Goal: Task Accomplishment & Management: Manage account settings

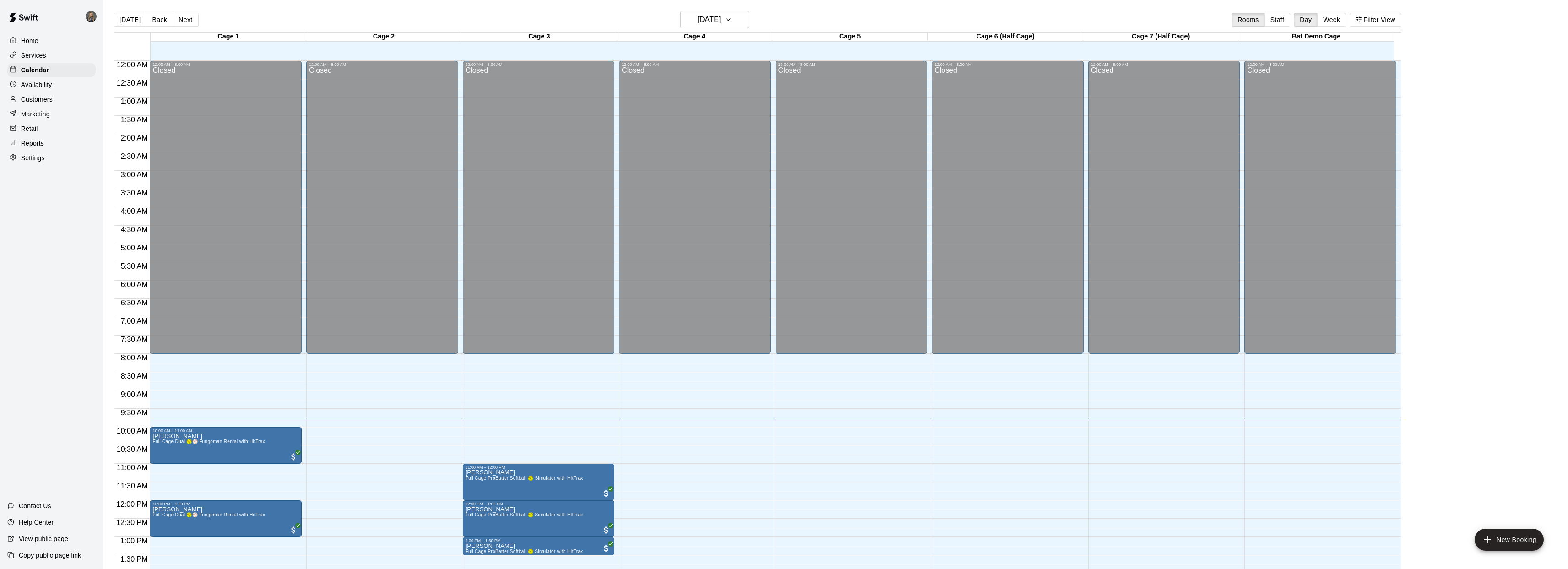
scroll to position [277, 0]
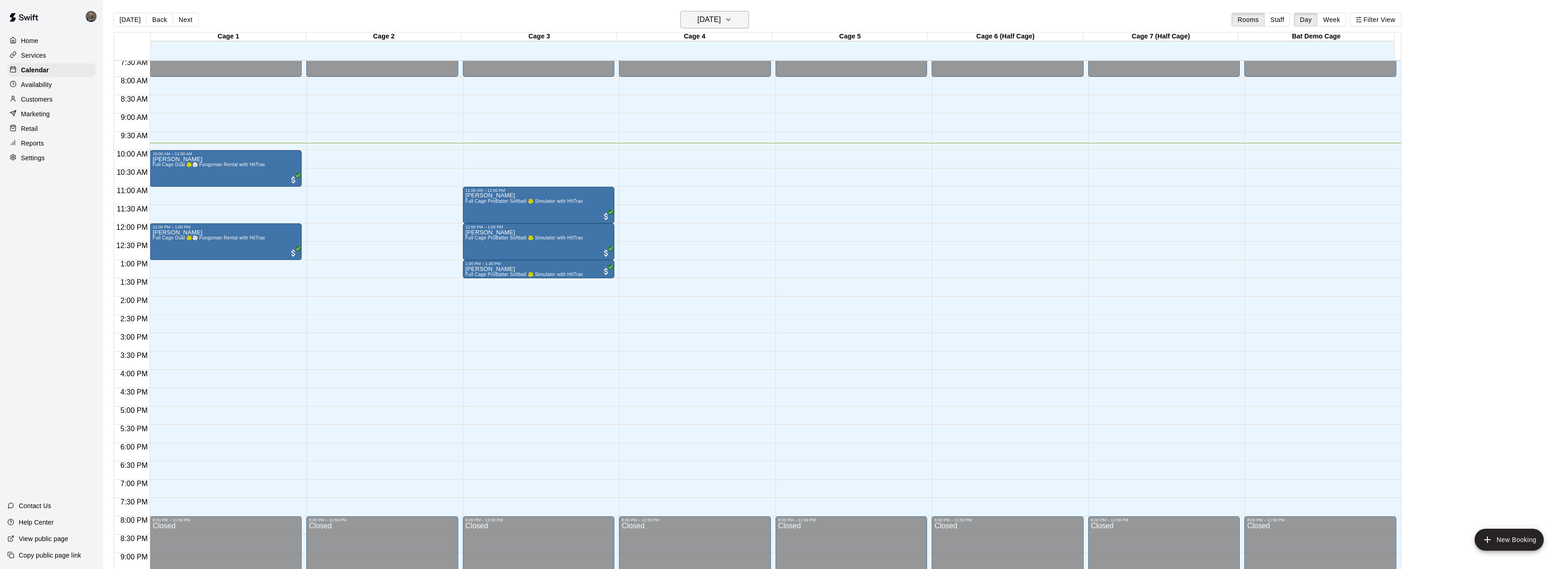
click at [747, 23] on button "[DATE]" at bounding box center [715, 20] width 68 height 17
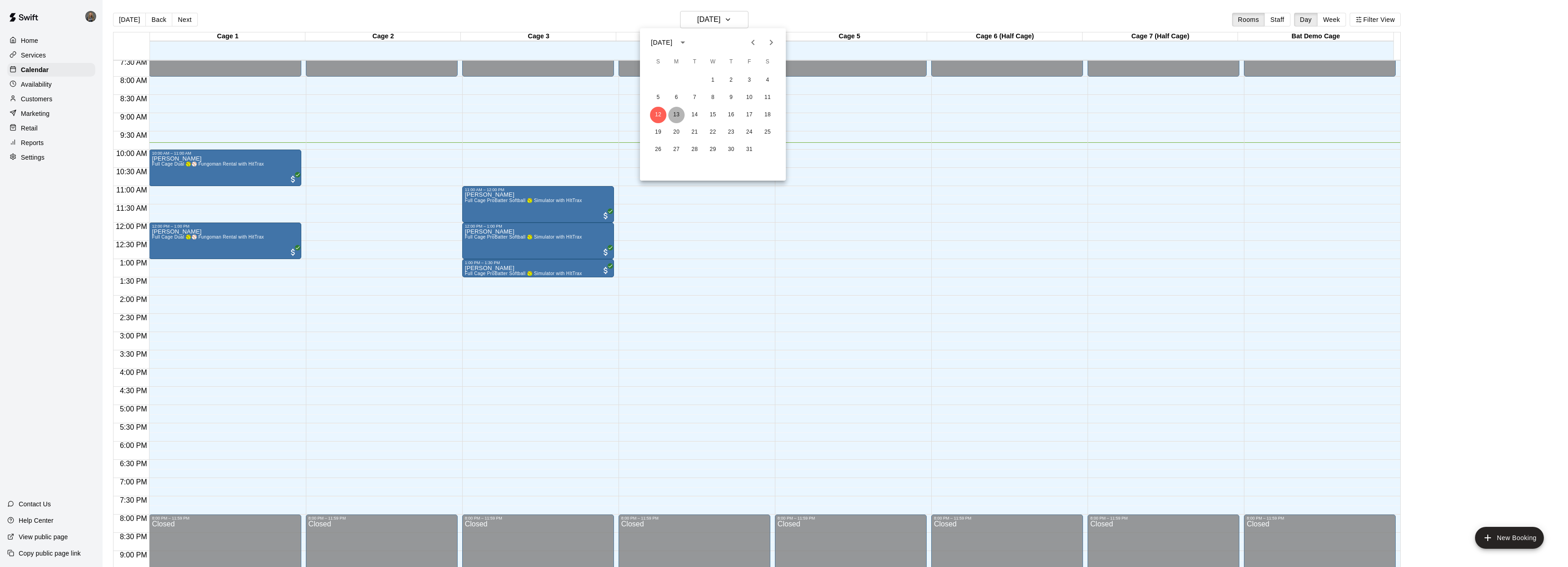
click at [676, 118] on button "13" at bounding box center [676, 114] width 16 height 16
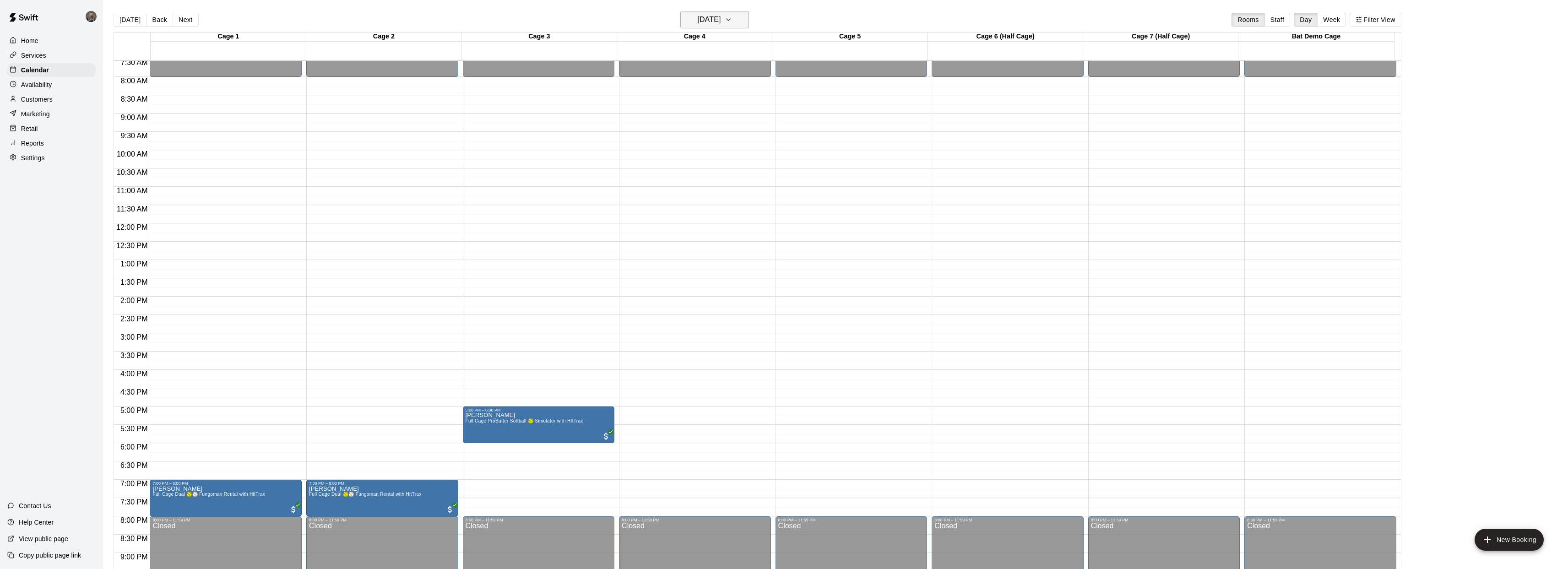
click at [732, 23] on icon "button" at bounding box center [728, 20] width 7 height 11
click at [694, 116] on button "14" at bounding box center [698, 115] width 17 height 17
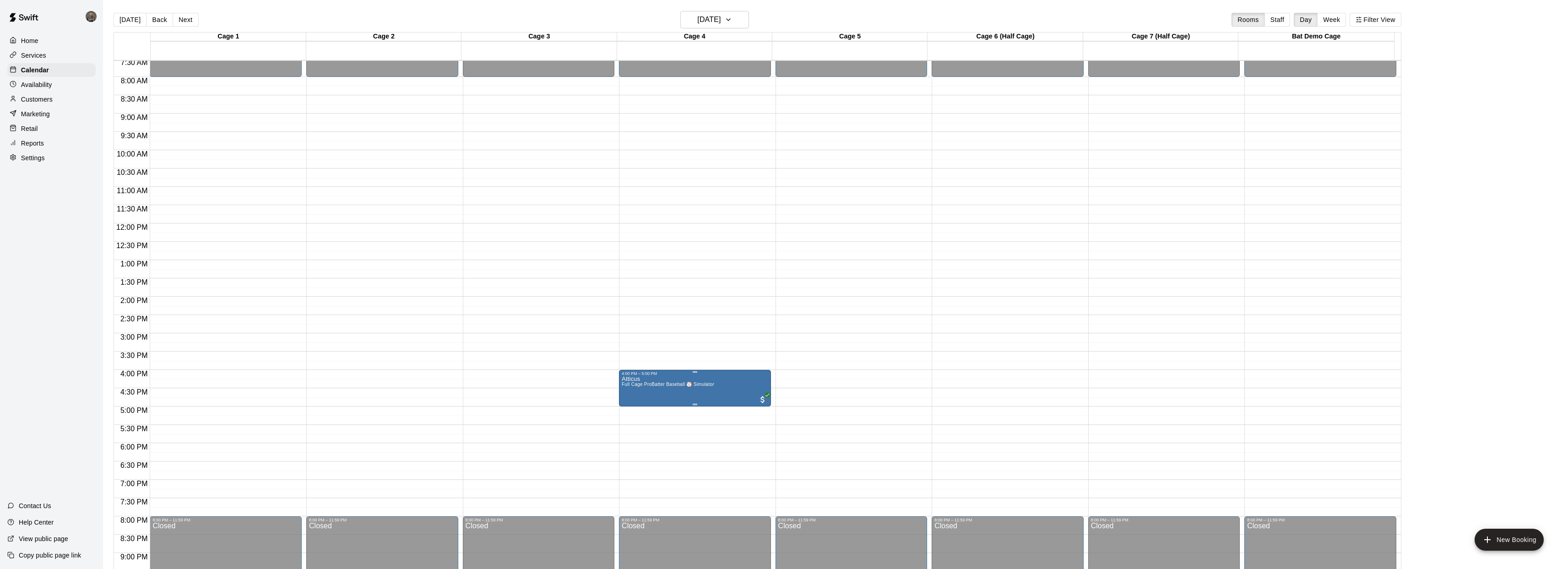
click at [635, 406] on img "edit" at bounding box center [631, 406] width 10 height 10
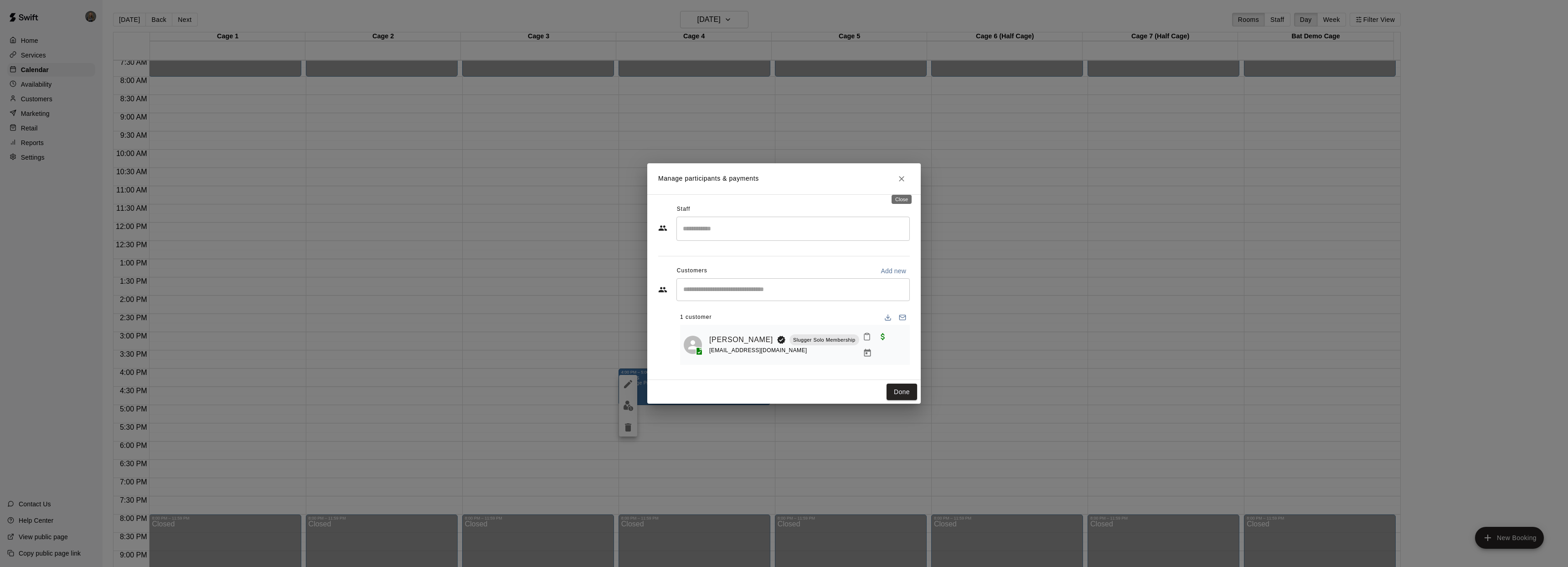
click at [906, 178] on button "Close" at bounding box center [901, 178] width 16 height 16
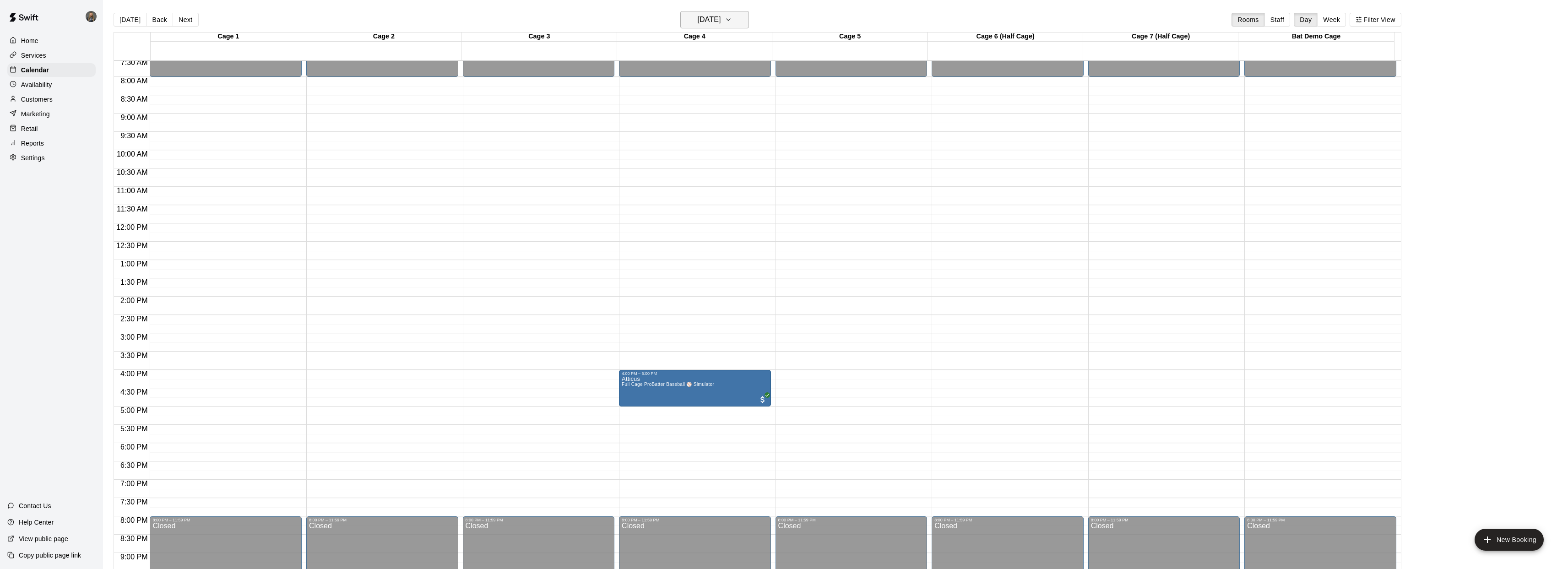
click at [732, 22] on icon "button" at bounding box center [728, 20] width 7 height 11
click at [698, 133] on button "21" at bounding box center [698, 133] width 17 height 17
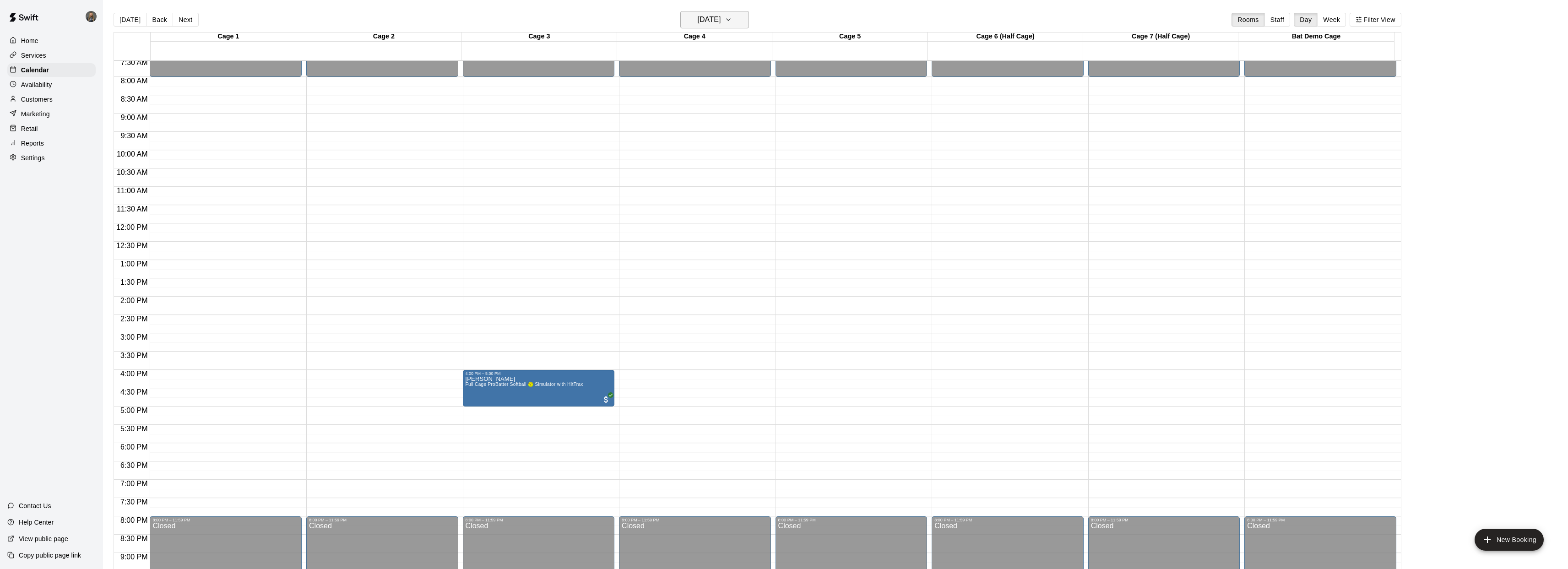
click at [732, 21] on icon "button" at bounding box center [728, 20] width 7 height 11
click at [731, 150] on button "30" at bounding box center [734, 150] width 17 height 17
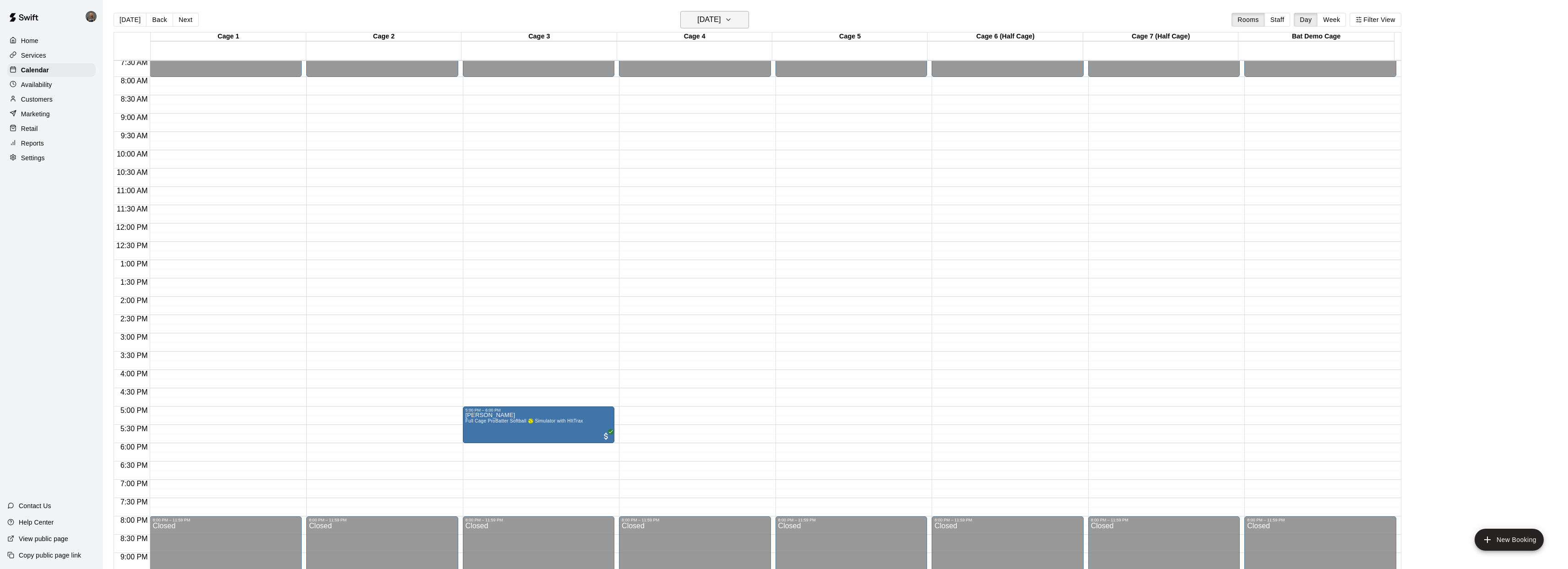
click at [732, 21] on icon "button" at bounding box center [728, 20] width 7 height 11
click at [752, 134] on button "24" at bounding box center [753, 133] width 17 height 17
click at [732, 19] on icon "button" at bounding box center [728, 20] width 7 height 11
click at [772, 130] on button "25" at bounding box center [771, 133] width 17 height 17
click at [732, 18] on icon "button" at bounding box center [728, 20] width 7 height 11
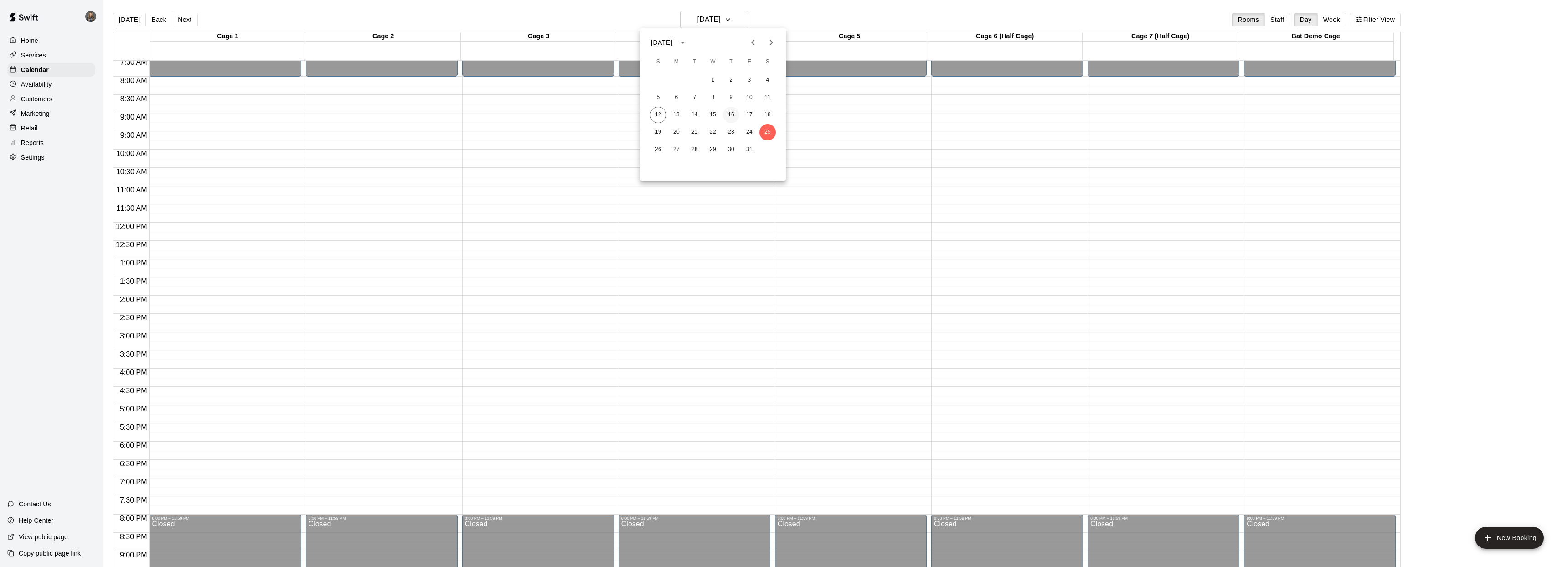
click at [730, 118] on button "16" at bounding box center [731, 114] width 16 height 16
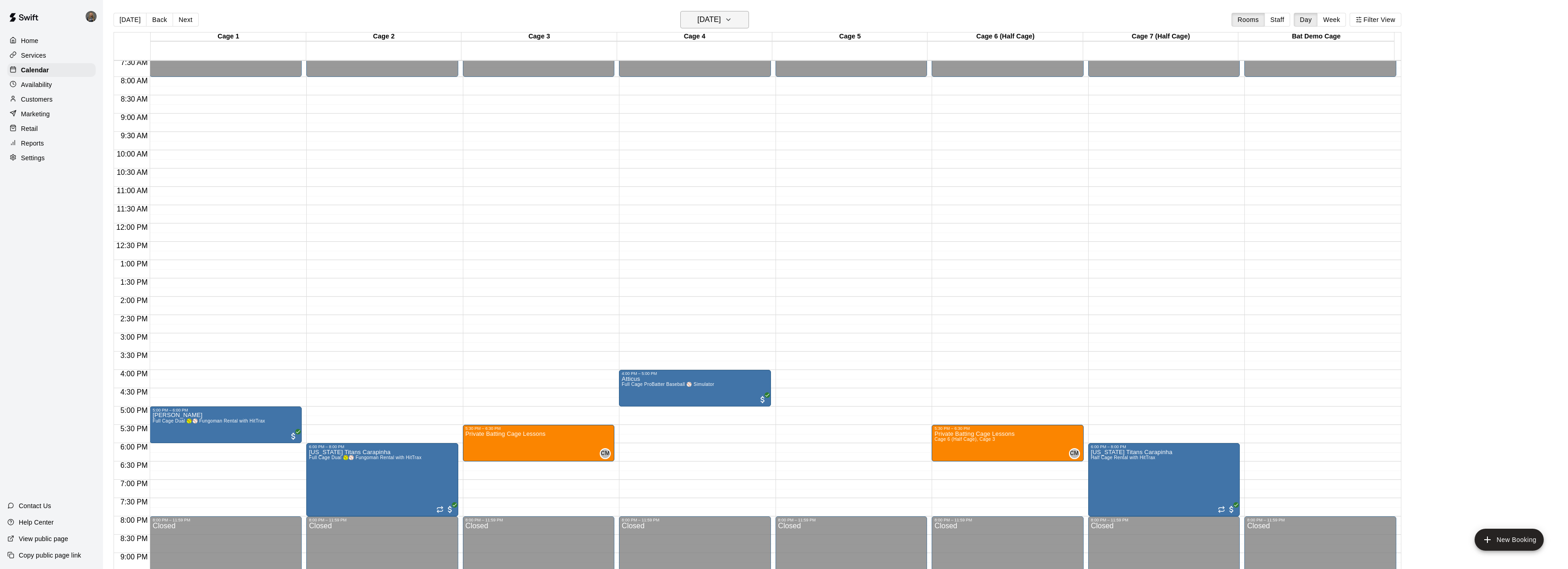
click at [748, 25] on button "[DATE]" at bounding box center [715, 20] width 68 height 17
click at [770, 112] on button "18" at bounding box center [771, 115] width 17 height 17
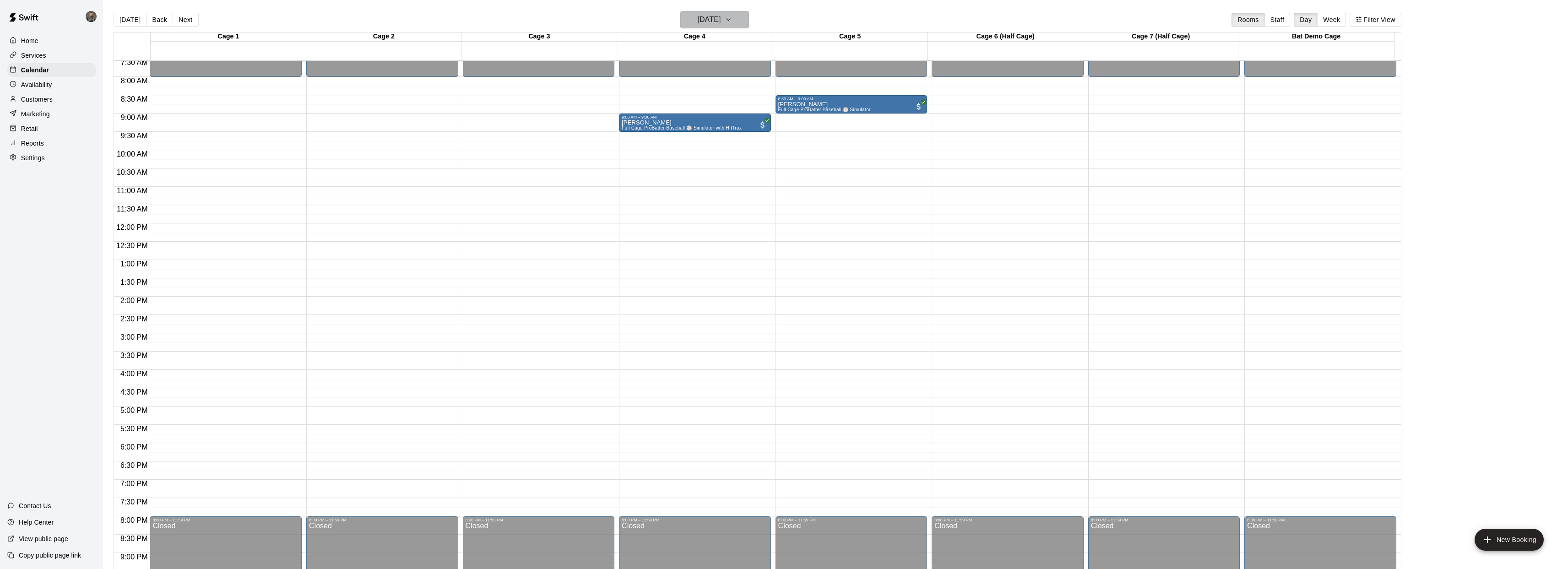
click at [732, 21] on icon "button" at bounding box center [728, 20] width 7 height 11
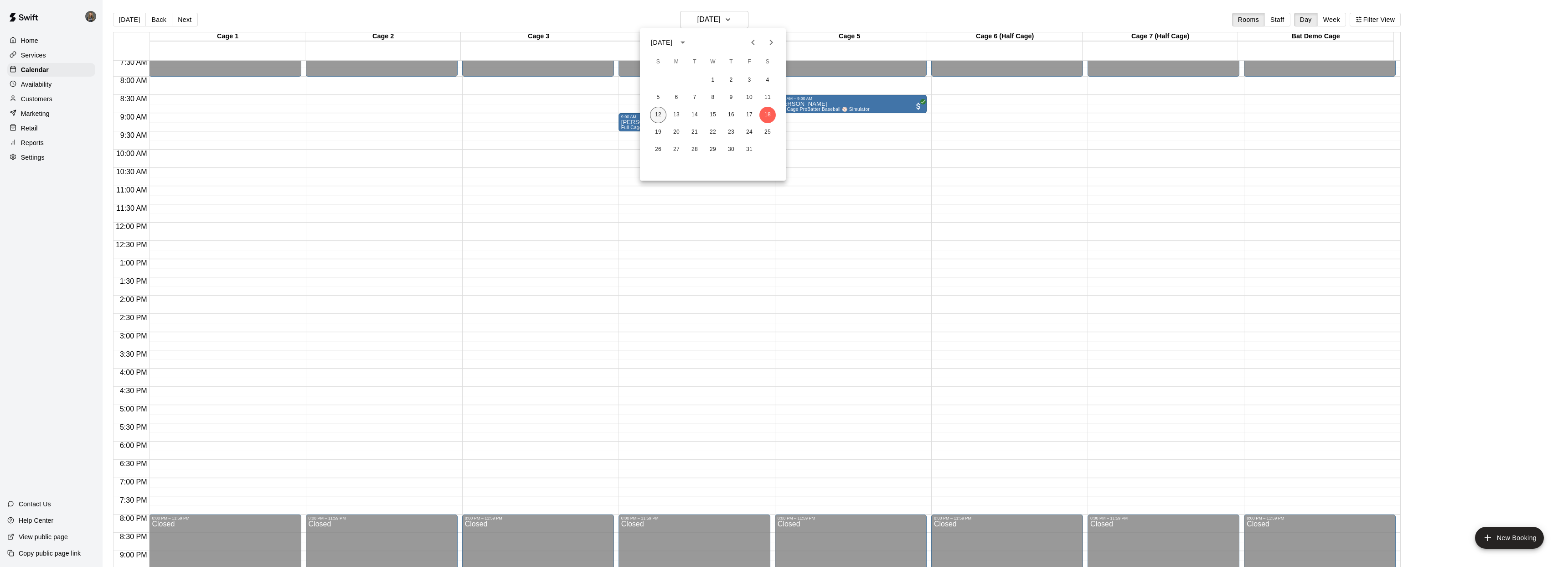
click at [660, 112] on button "12" at bounding box center [658, 114] width 16 height 16
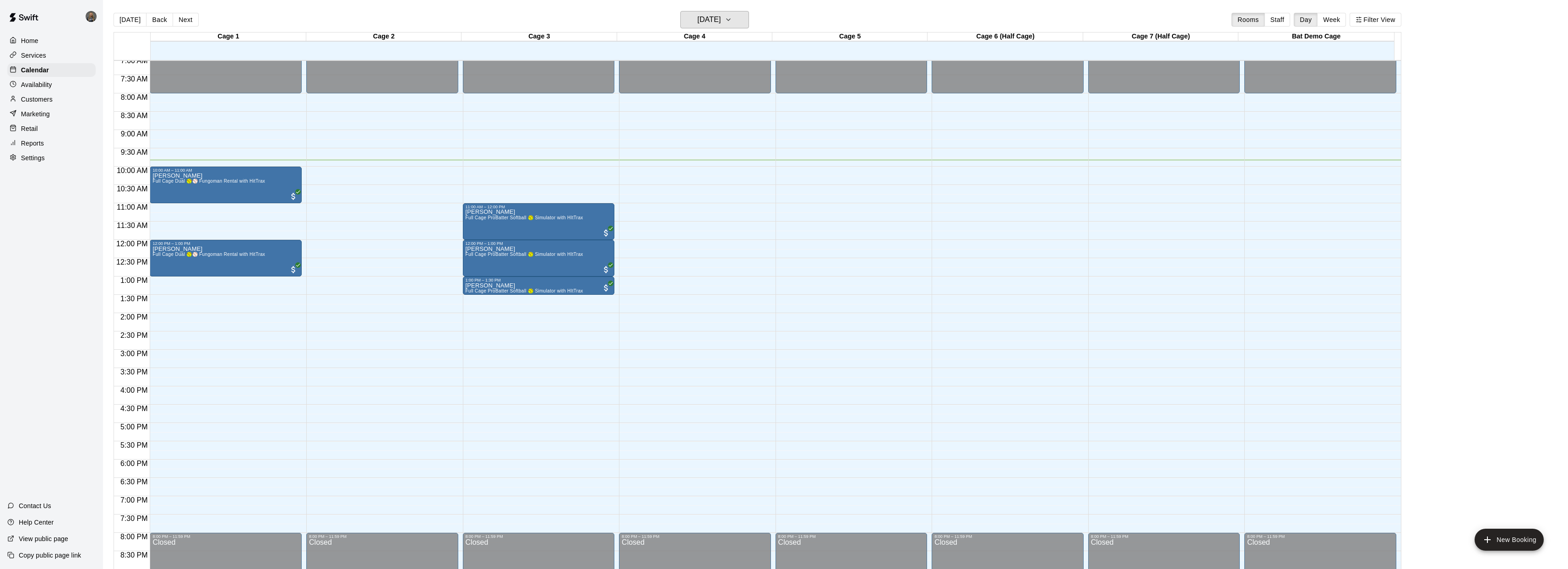
scroll to position [261, 0]
click at [732, 20] on icon "button" at bounding box center [728, 20] width 7 height 11
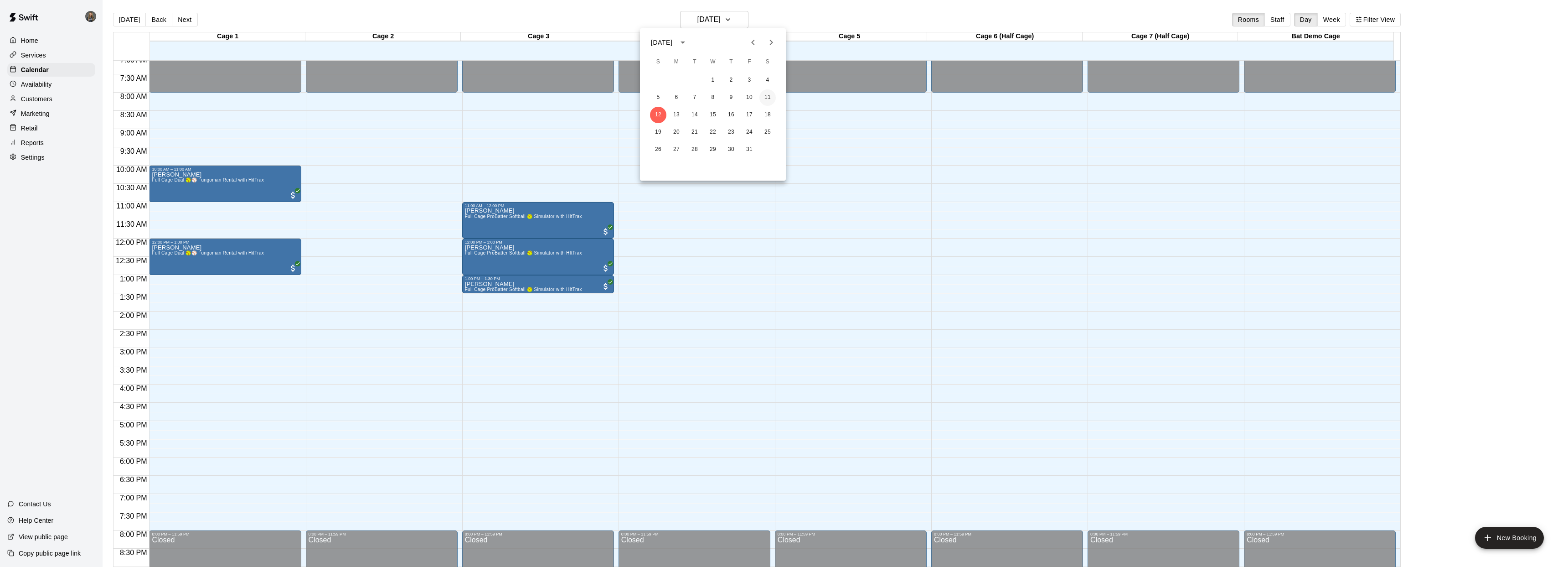
click at [768, 96] on button "11" at bounding box center [768, 97] width 16 height 16
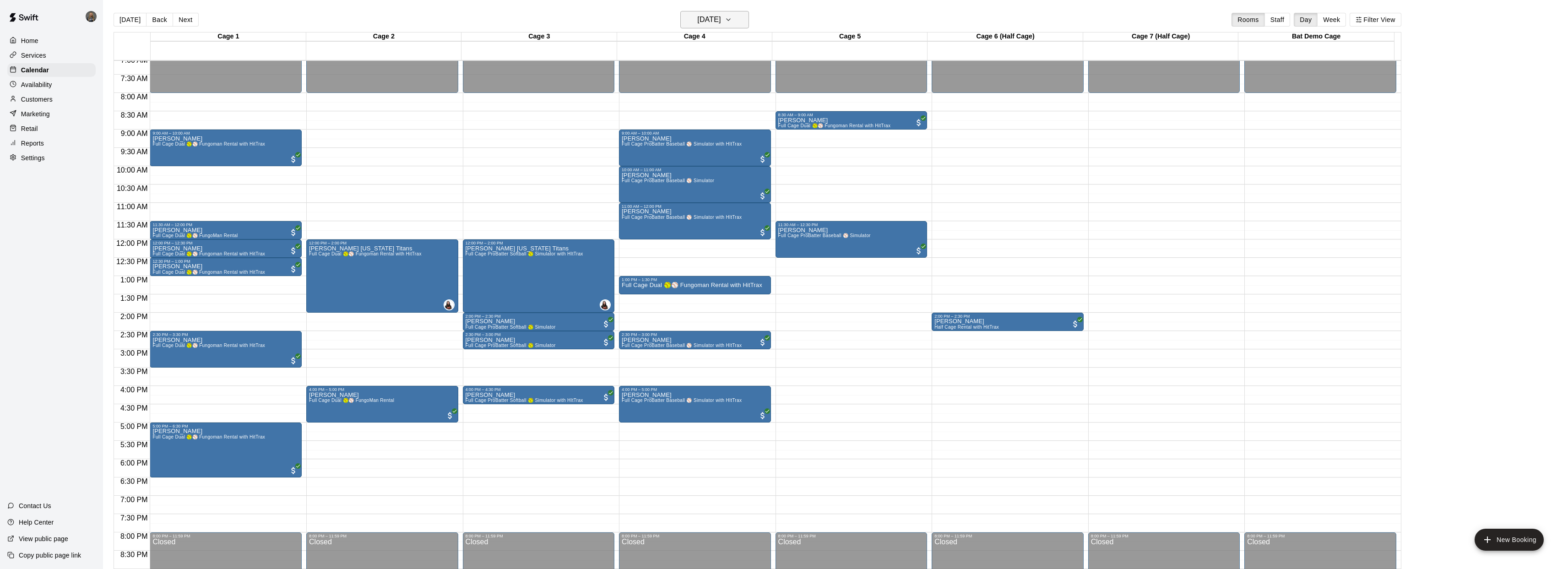
click at [732, 21] on icon "button" at bounding box center [728, 20] width 7 height 11
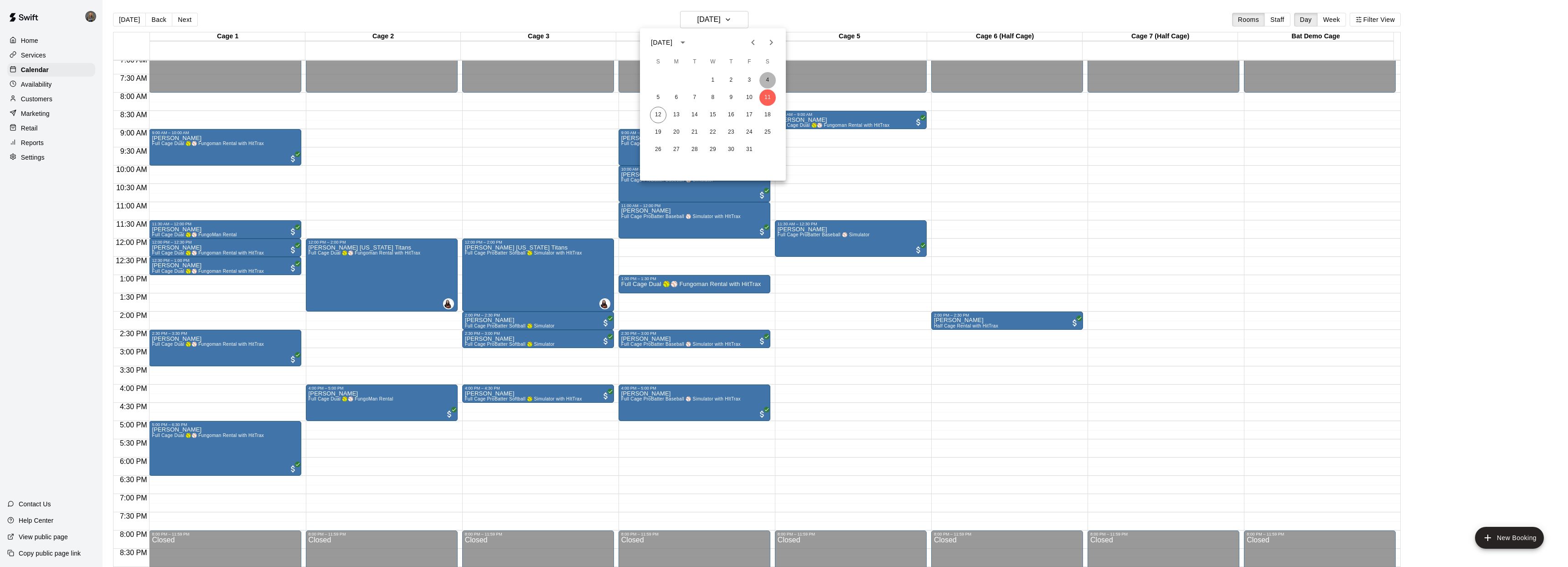
click at [767, 76] on button "4" at bounding box center [768, 80] width 16 height 16
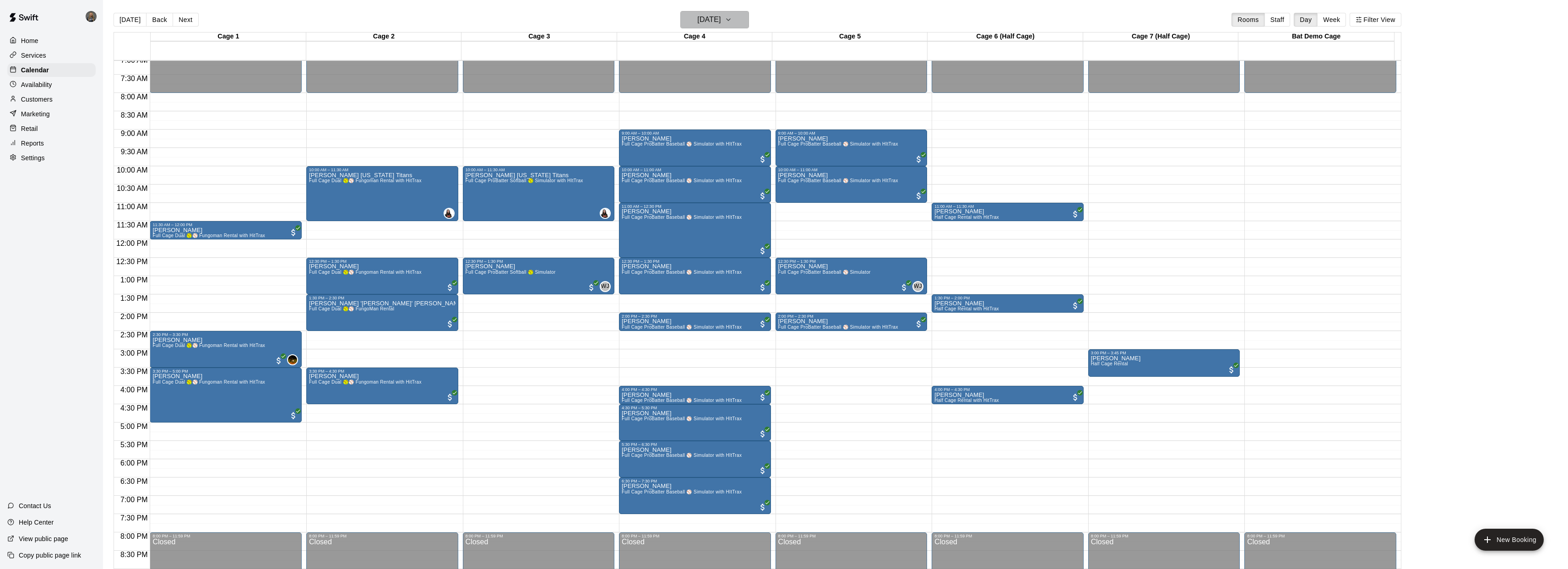
click at [732, 24] on icon "button" at bounding box center [728, 20] width 7 height 11
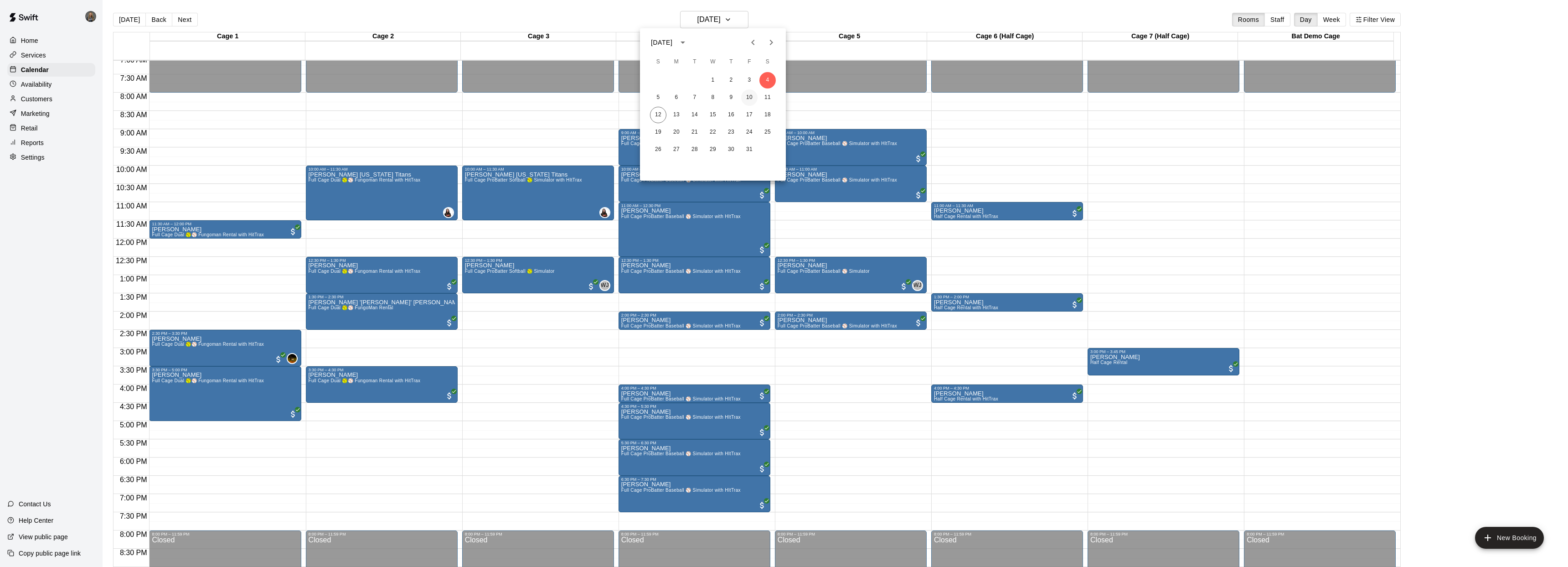
click at [752, 96] on button "10" at bounding box center [749, 97] width 16 height 16
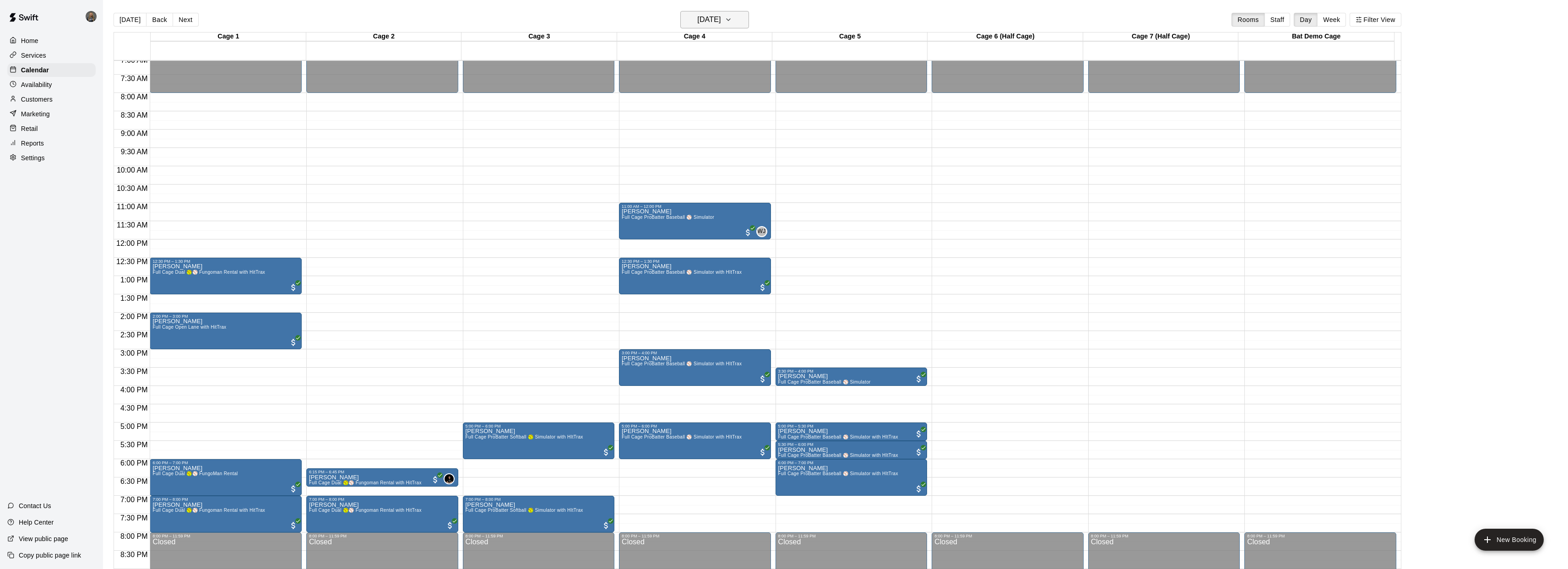
click at [732, 23] on icon "button" at bounding box center [728, 20] width 7 height 11
click at [737, 96] on button "9" at bounding box center [734, 98] width 17 height 17
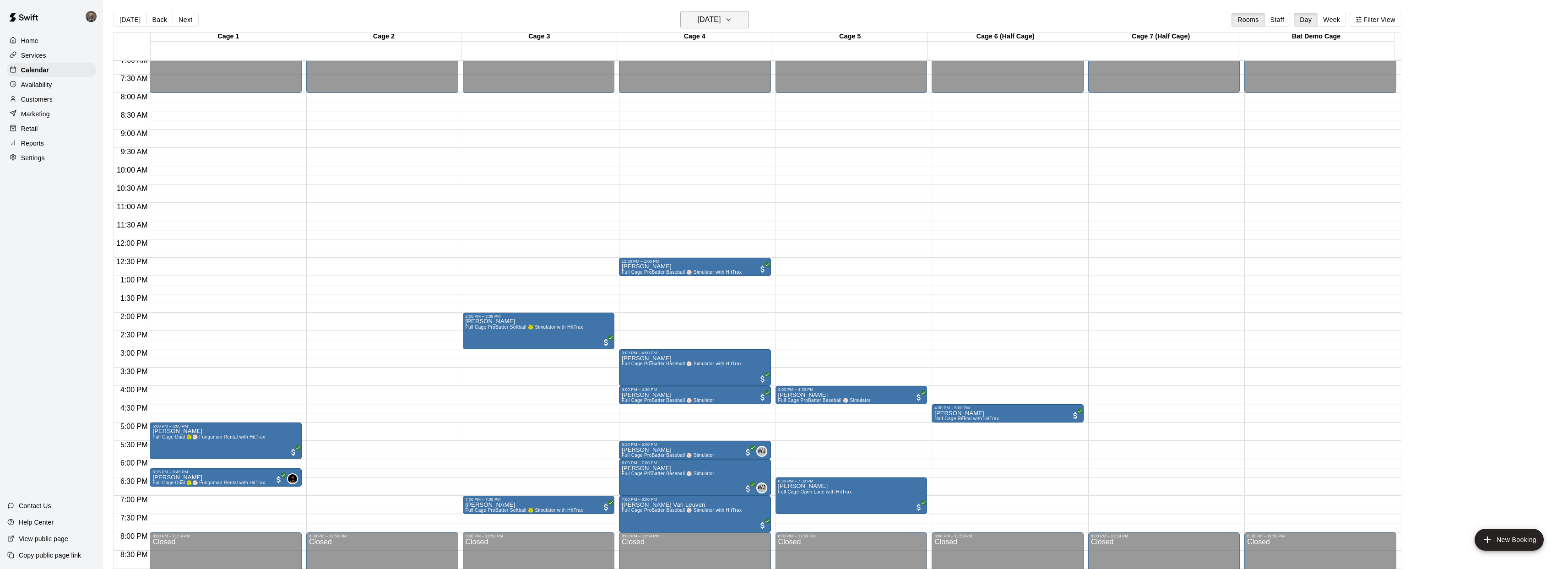
click at [732, 19] on icon "button" at bounding box center [728, 20] width 7 height 11
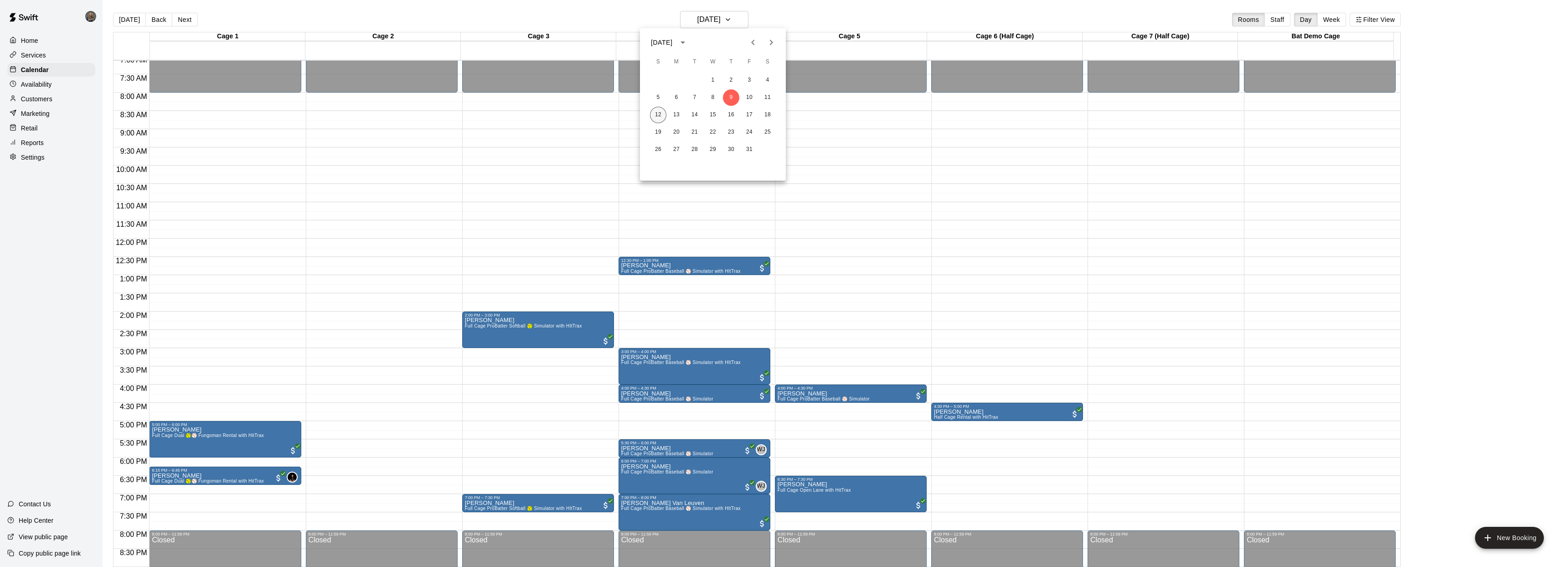
click at [660, 116] on button "12" at bounding box center [658, 114] width 16 height 16
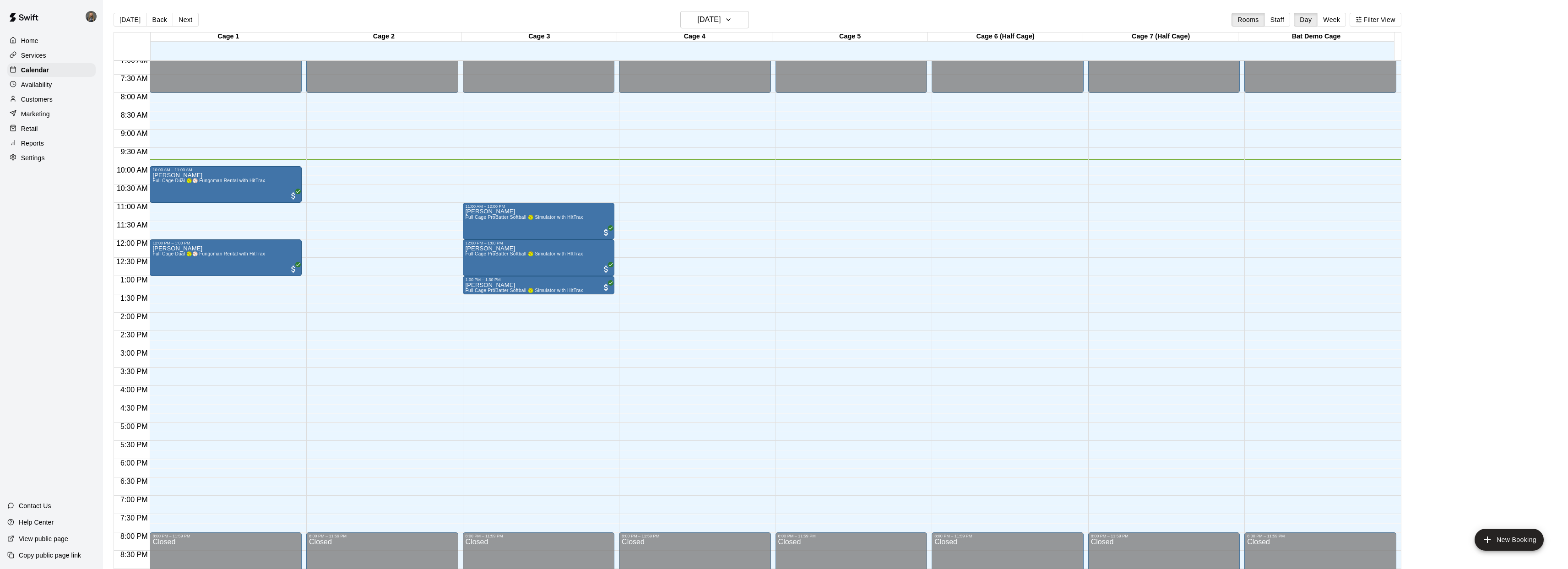
click at [874, 373] on div "12:00 AM – 8:00 AM Closed 8:00 PM – 11:59 PM Closed" at bounding box center [852, 240] width 152 height 879
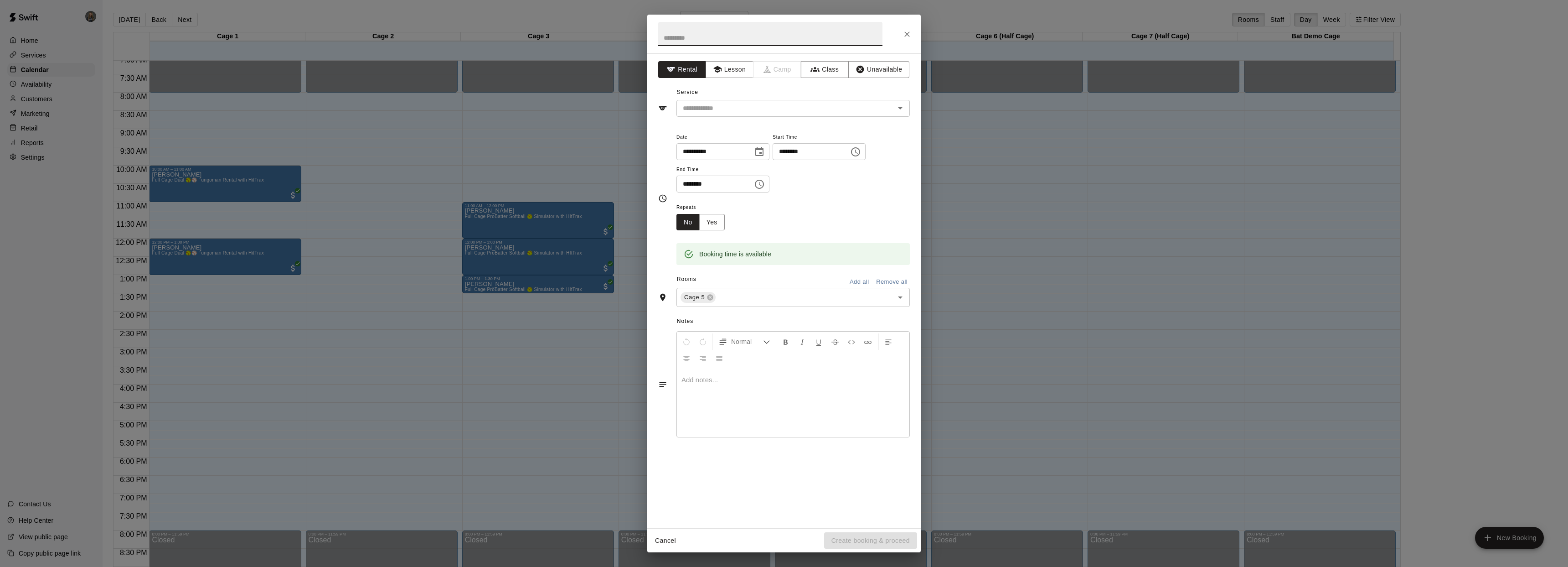
click at [909, 33] on icon "Close" at bounding box center [907, 34] width 9 height 9
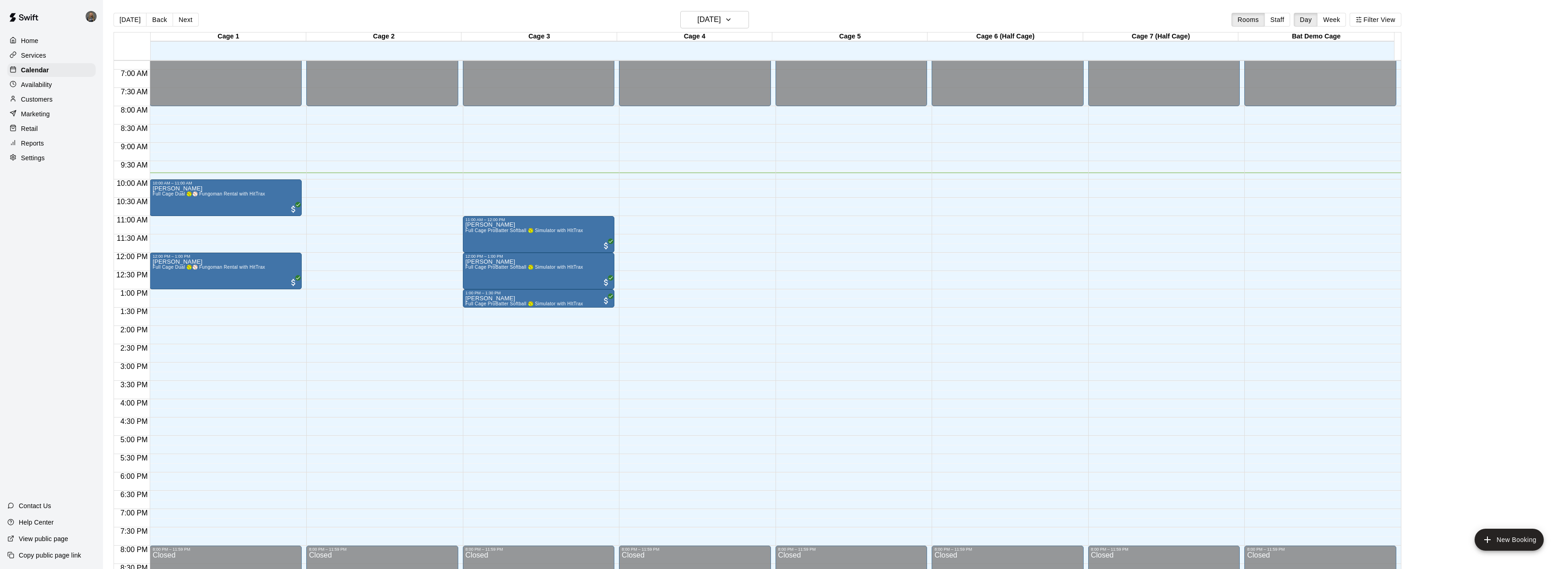
scroll to position [247, 0]
click at [512, 232] on span "Full Cage ProBatter Softball 🥎 Simulator with HItTrax" at bounding box center [525, 231] width 117 height 5
click at [468, 256] on button "edit" at bounding box center [474, 259] width 18 height 18
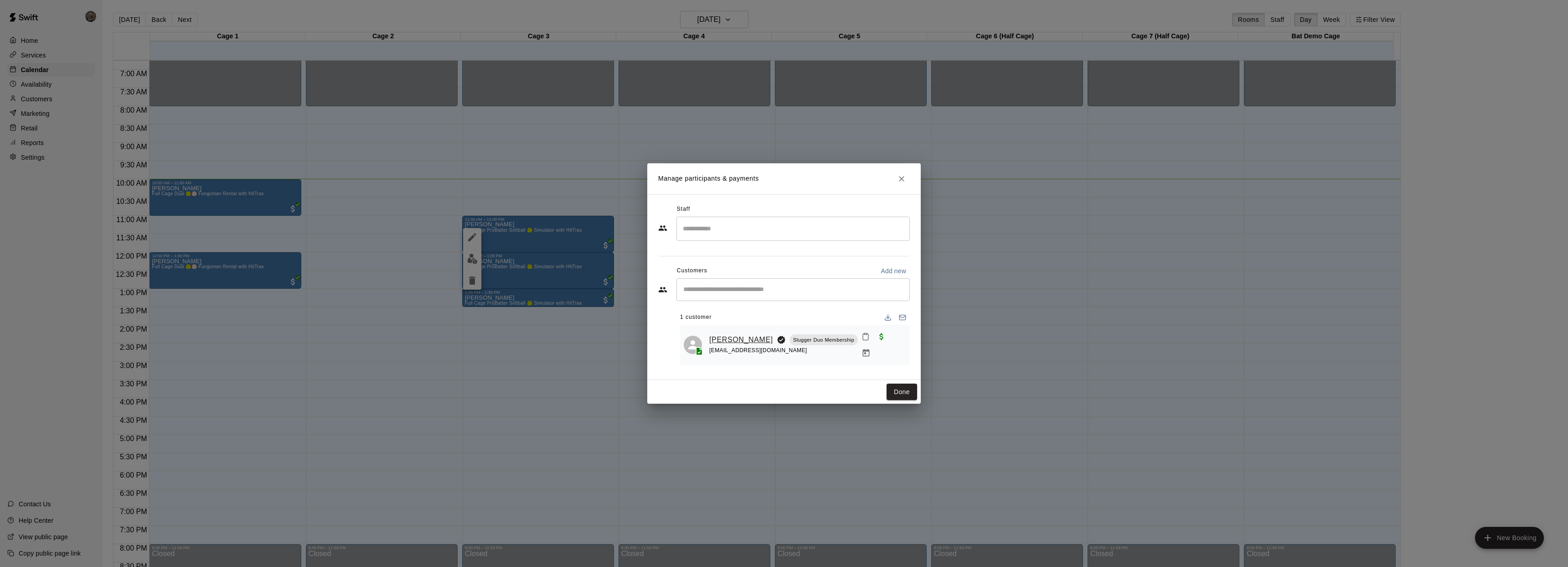
click at [735, 337] on link "[PERSON_NAME]" at bounding box center [741, 339] width 64 height 12
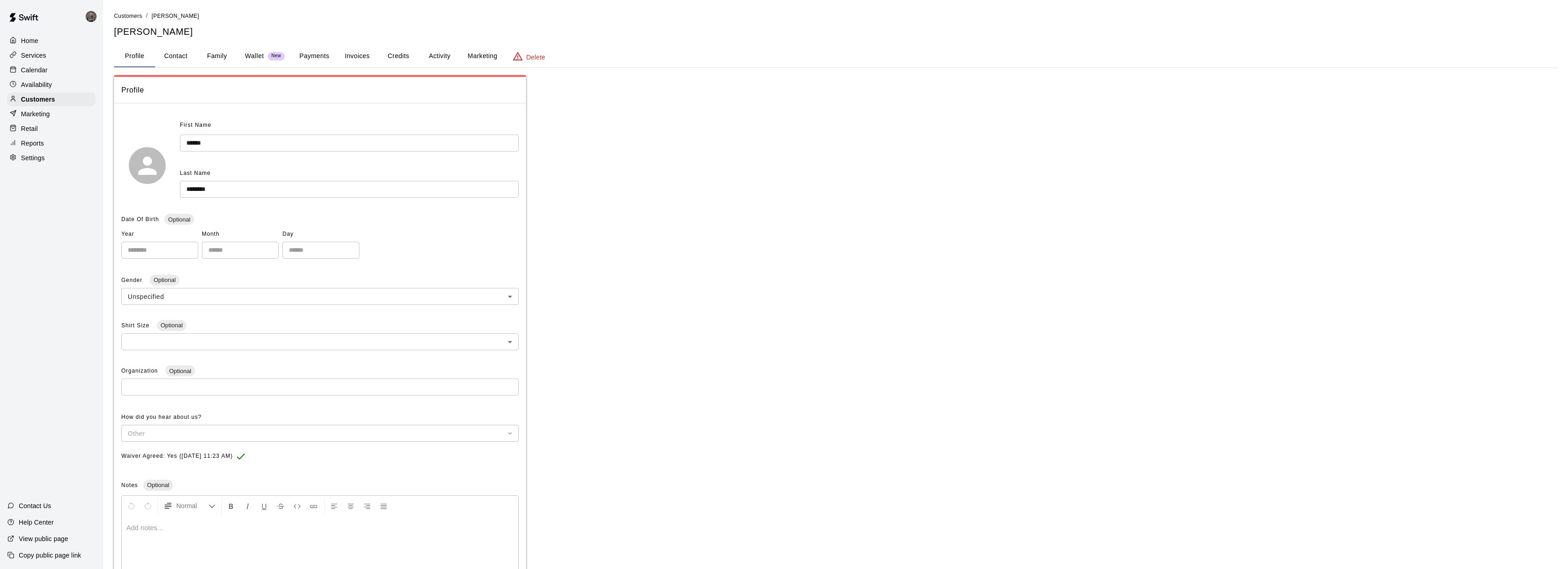
click at [206, 53] on button "Family" at bounding box center [216, 56] width 41 height 22
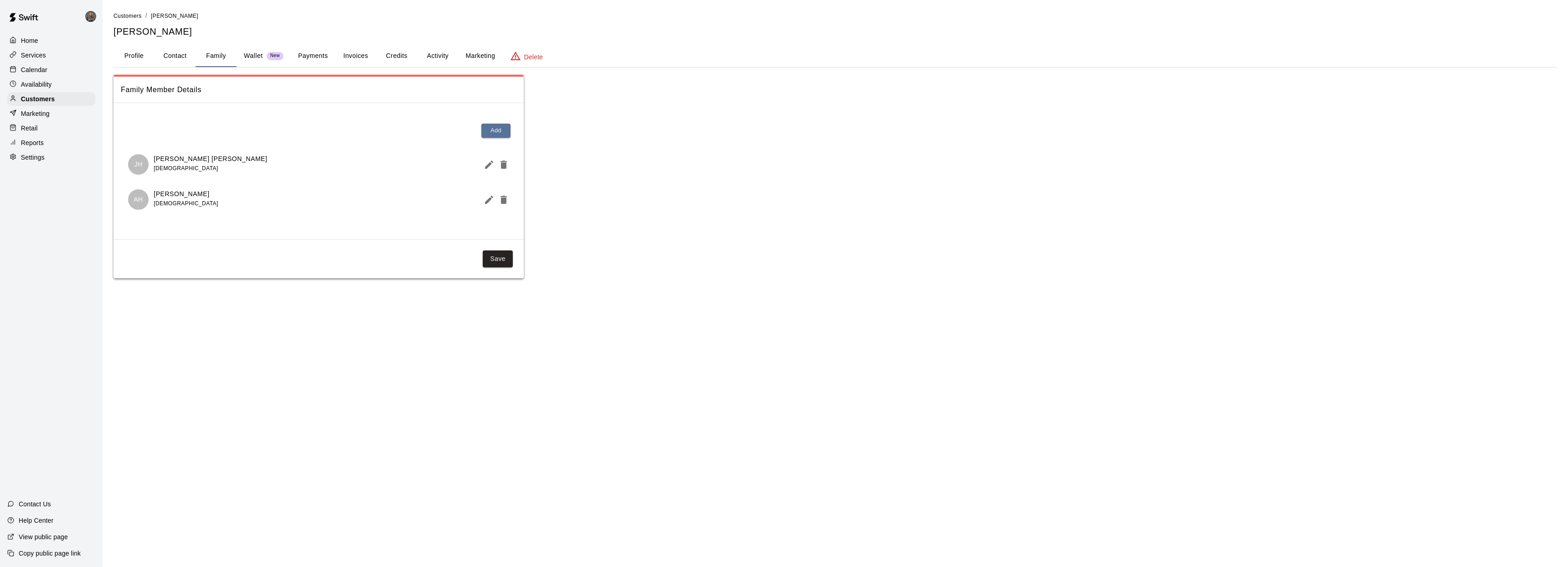
click at [44, 43] on div "Home" at bounding box center [51, 40] width 88 height 13
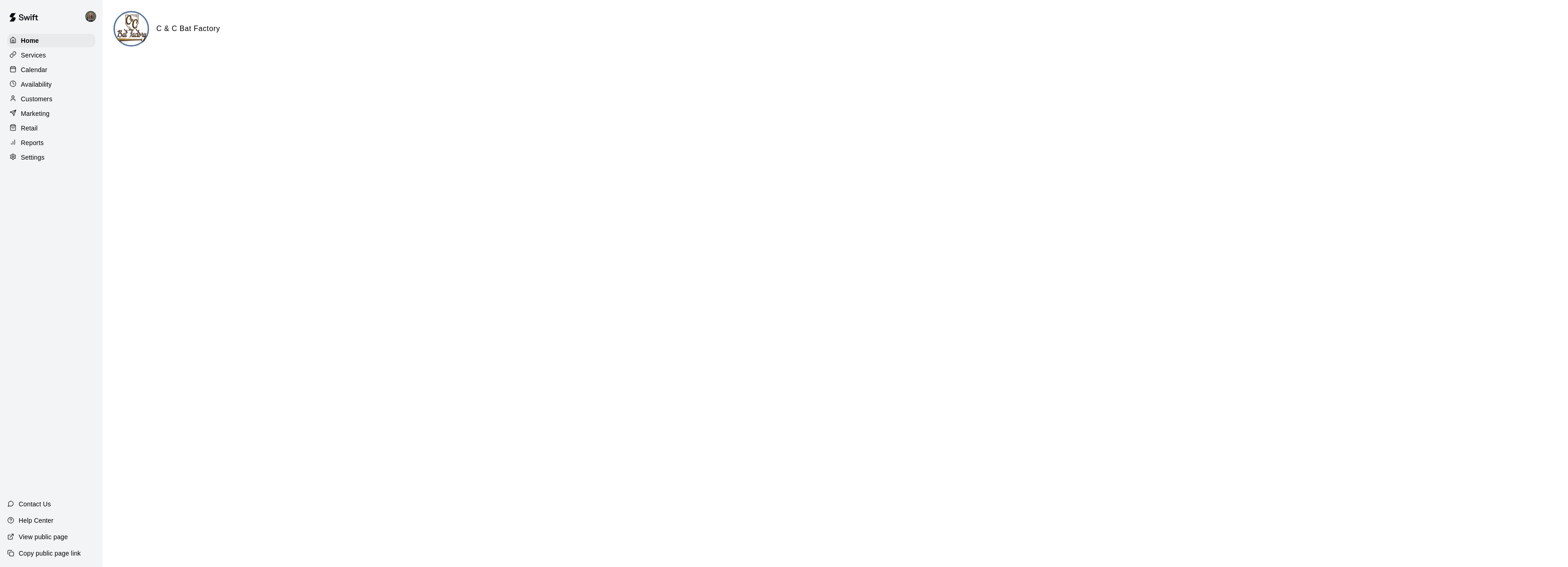
click at [48, 71] on div "Calendar" at bounding box center [51, 69] width 88 height 13
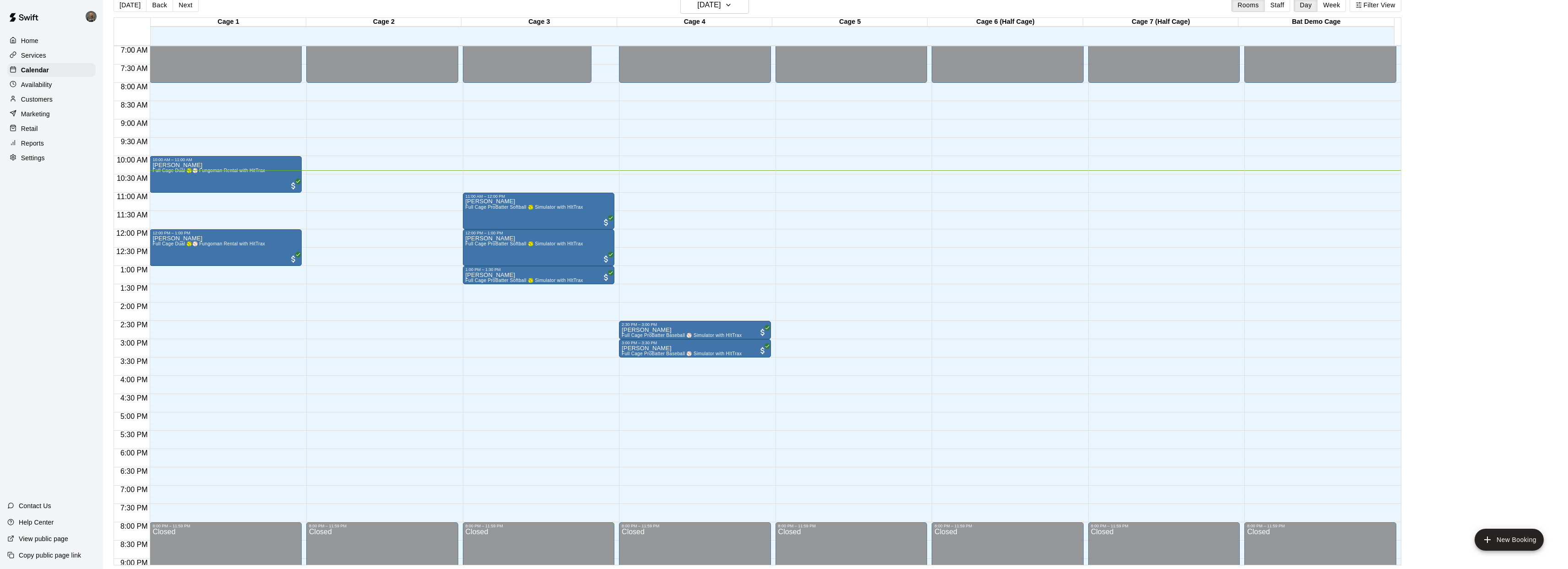
scroll to position [257, 0]
